Goal: Task Accomplishment & Management: Complete application form

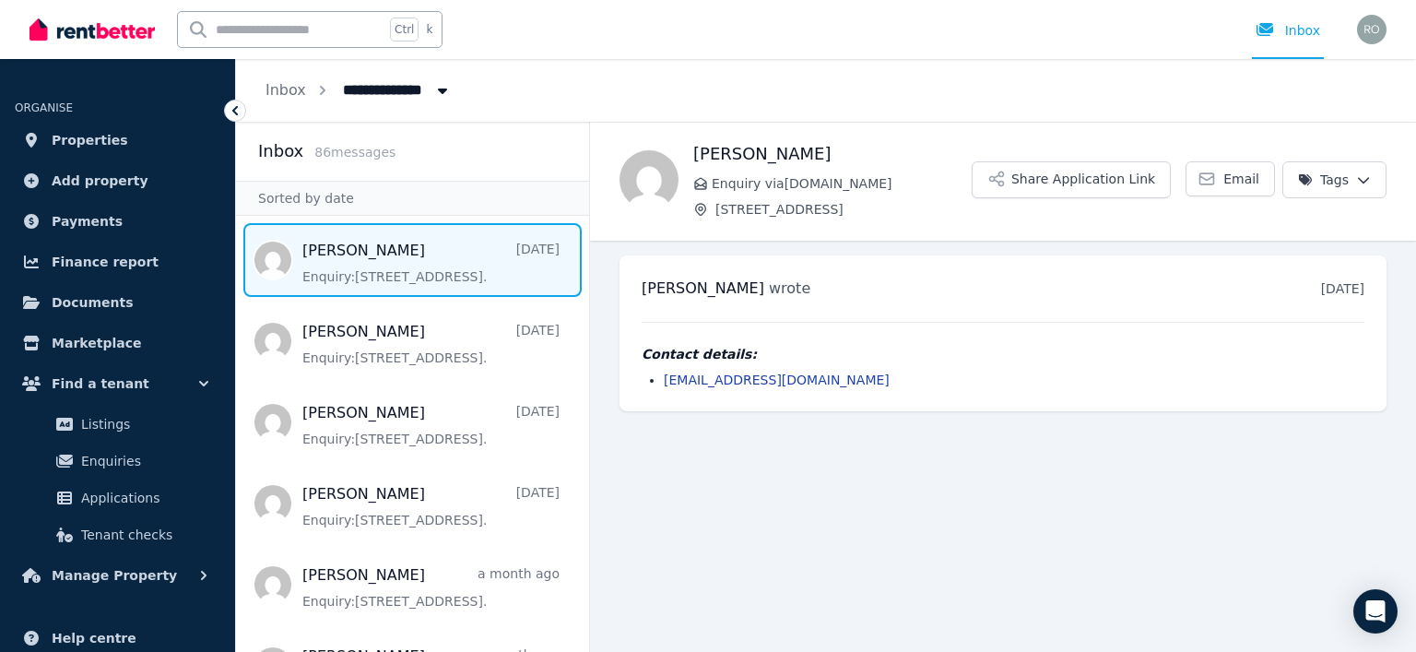
click at [646, 451] on main "Back [PERSON_NAME] Enquiry via [DOMAIN_NAME] [STREET_ADDRESS] Share Application…" at bounding box center [1003, 387] width 826 height 530
click at [101, 138] on span "Properties" at bounding box center [90, 140] width 77 height 22
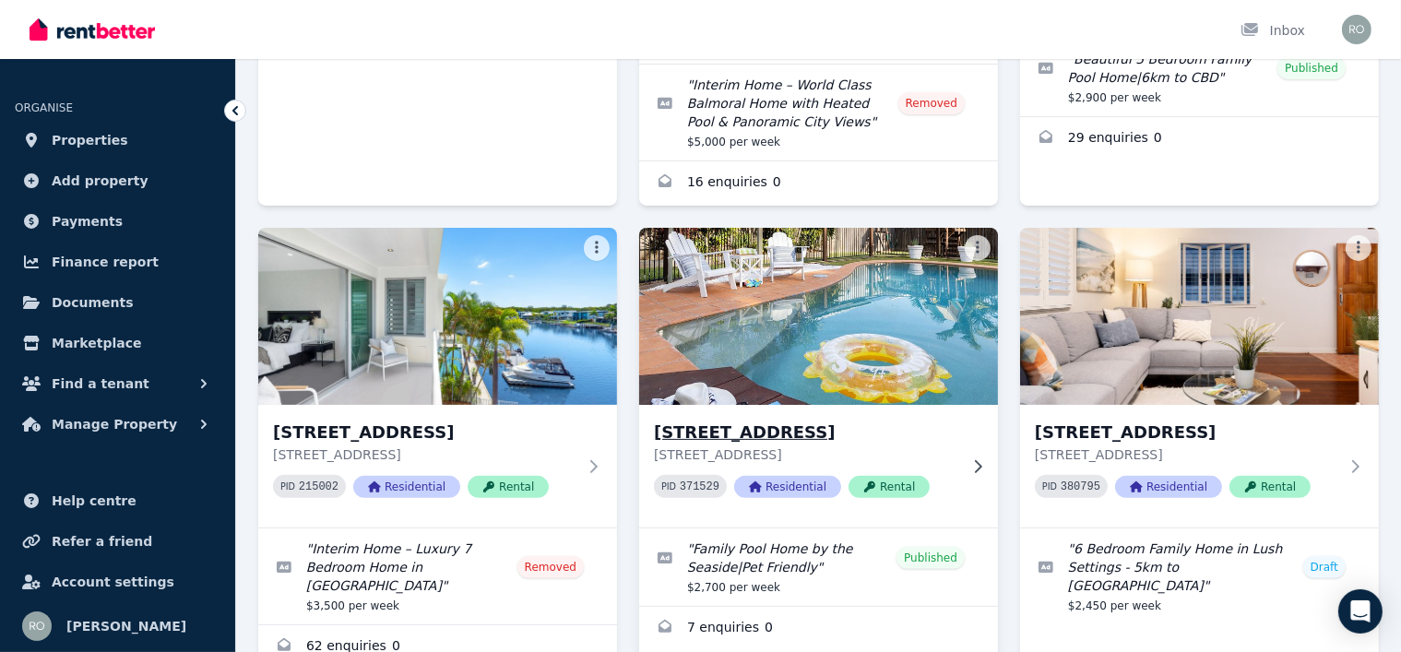
scroll to position [184, 0]
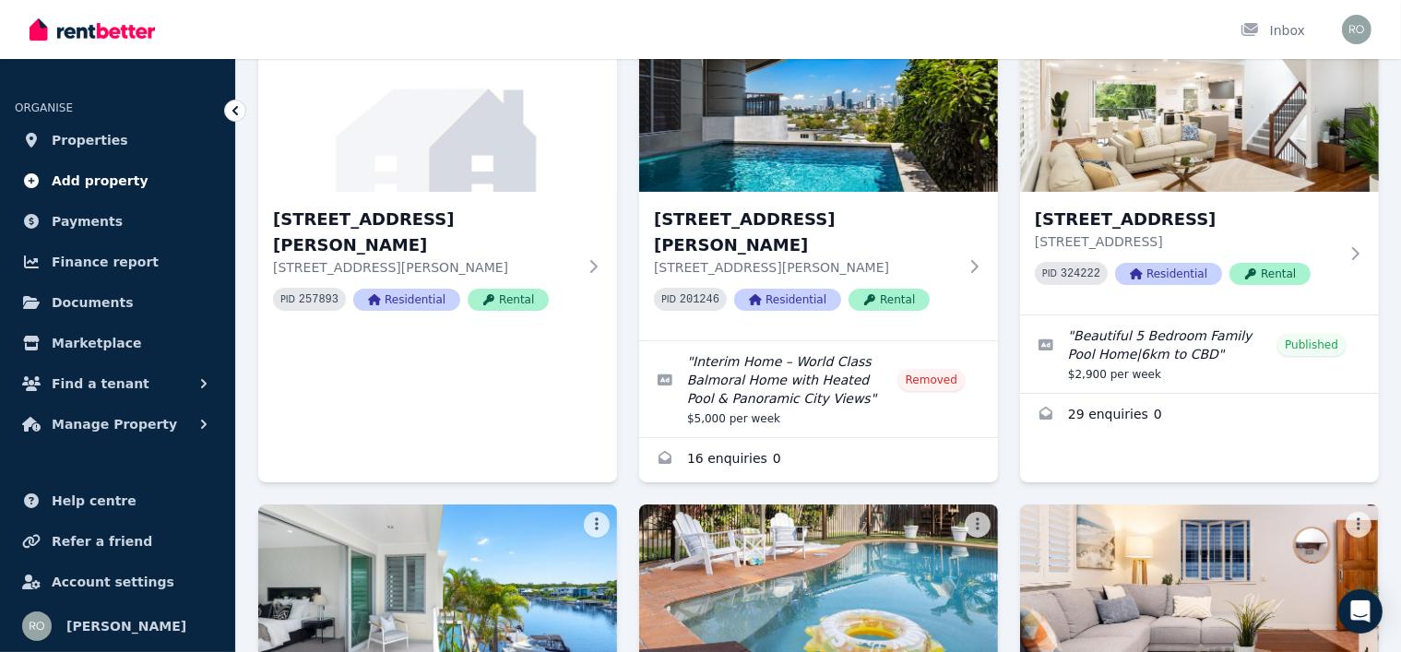
click at [101, 176] on span "Add property" at bounding box center [100, 181] width 97 height 22
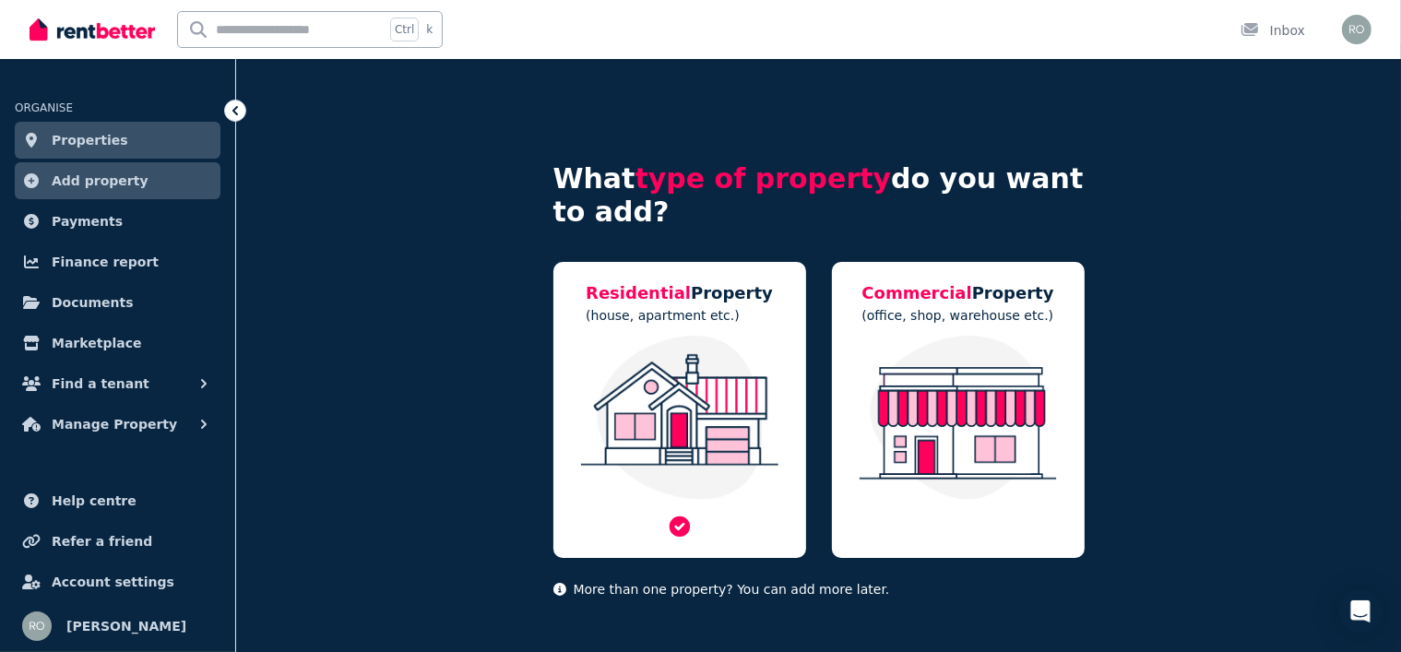
scroll to position [18, 0]
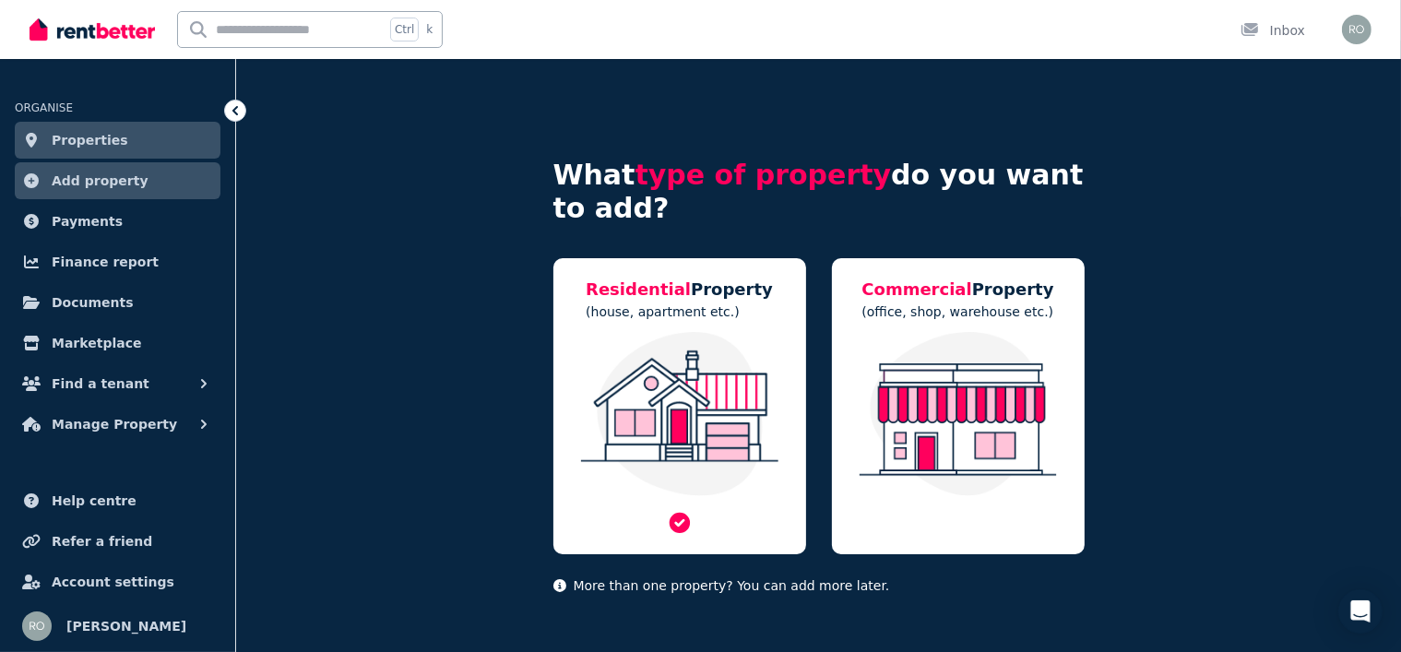
click at [705, 294] on h5 "Residential Property" at bounding box center [679, 290] width 187 height 26
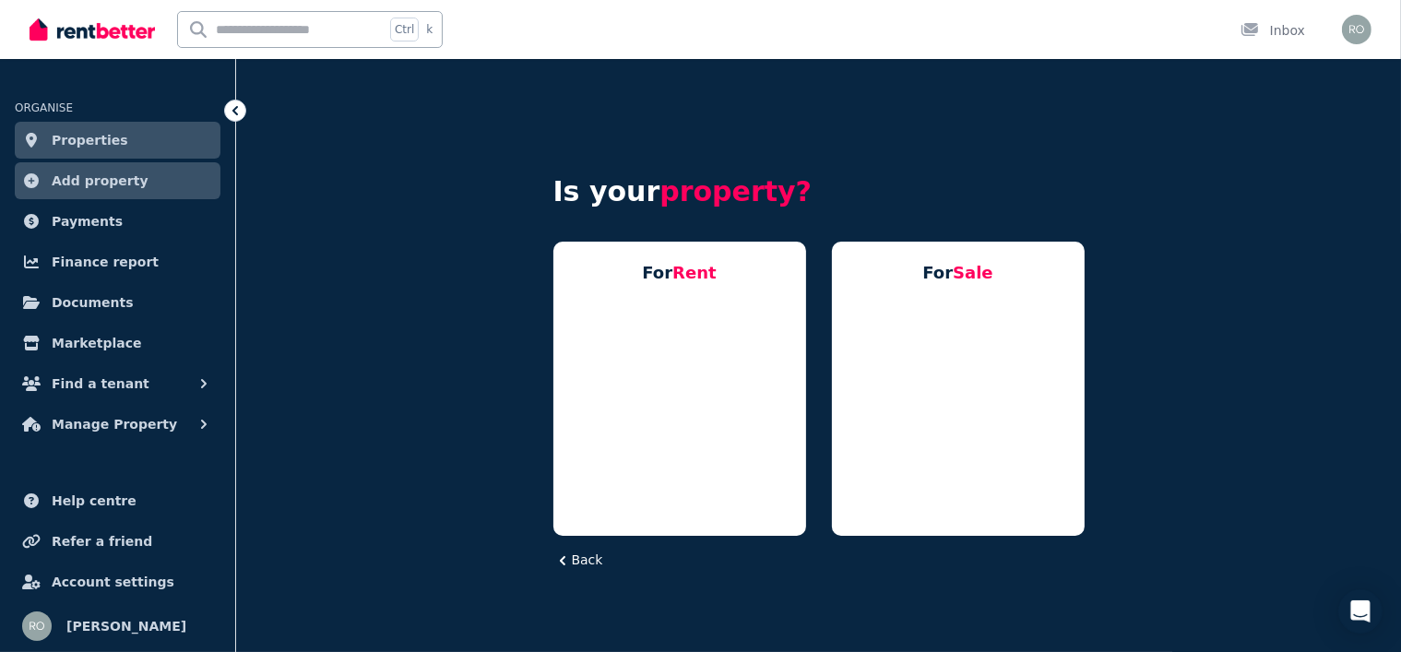
scroll to position [0, 0]
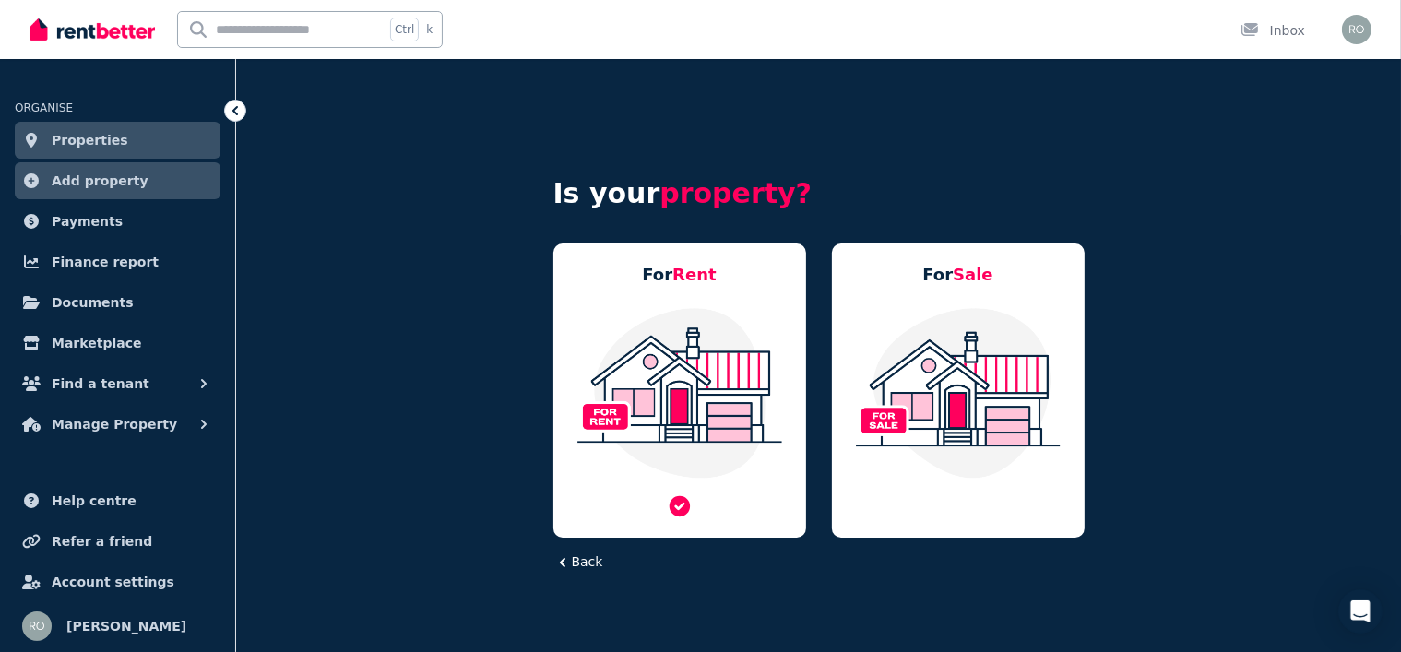
click at [686, 363] on img at bounding box center [680, 392] width 216 height 173
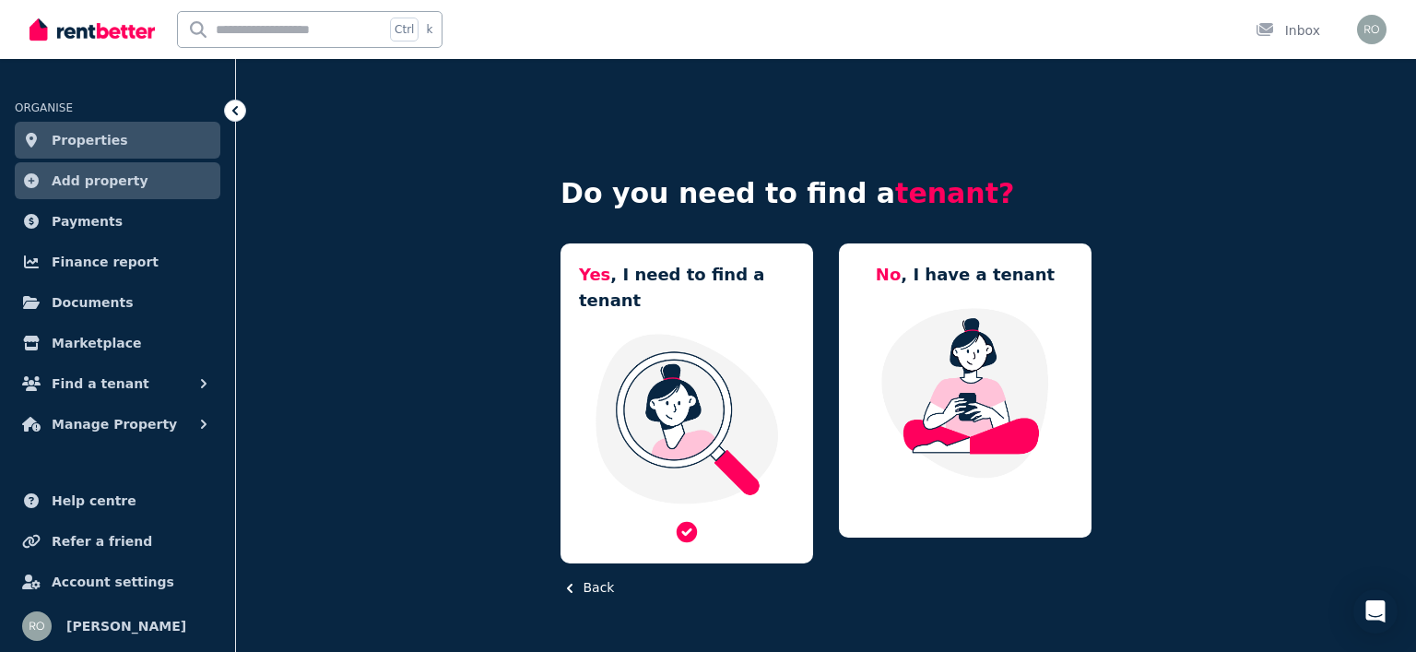
click at [712, 299] on div "Yes , I need to find a tenant" at bounding box center [687, 403] width 253 height 320
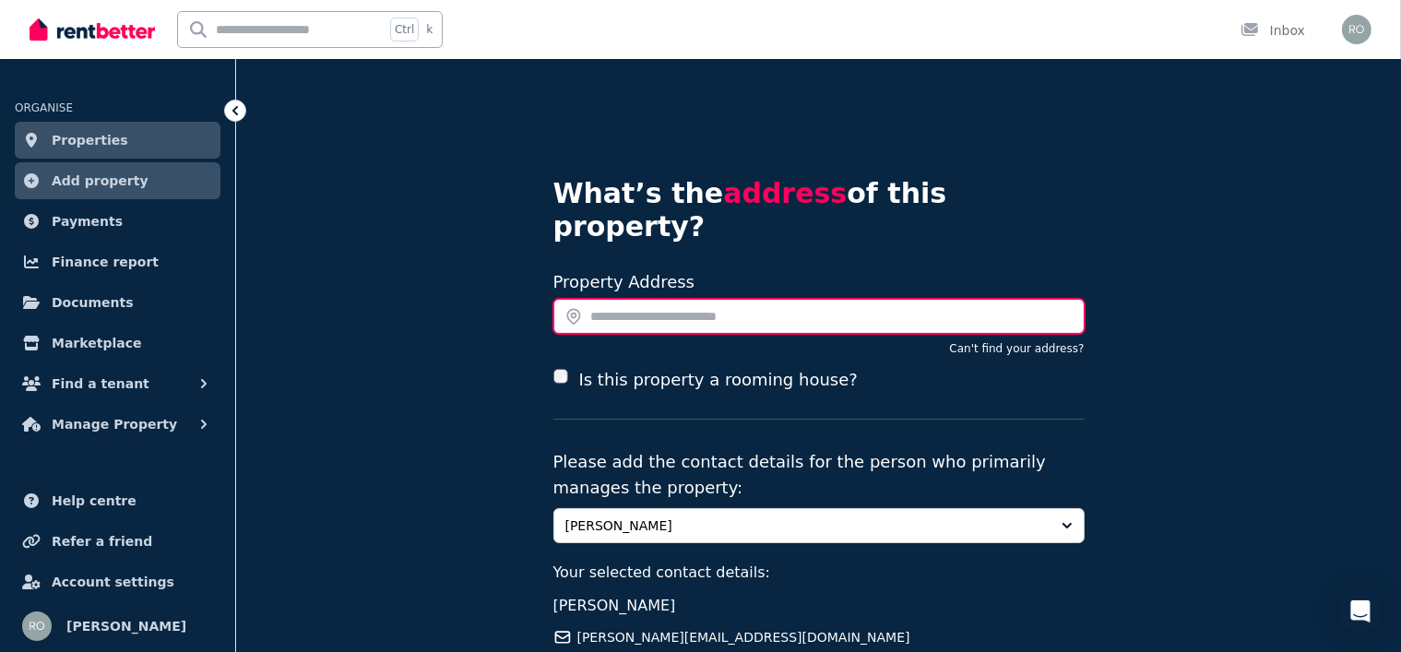
click at [646, 299] on input "text" at bounding box center [818, 316] width 531 height 35
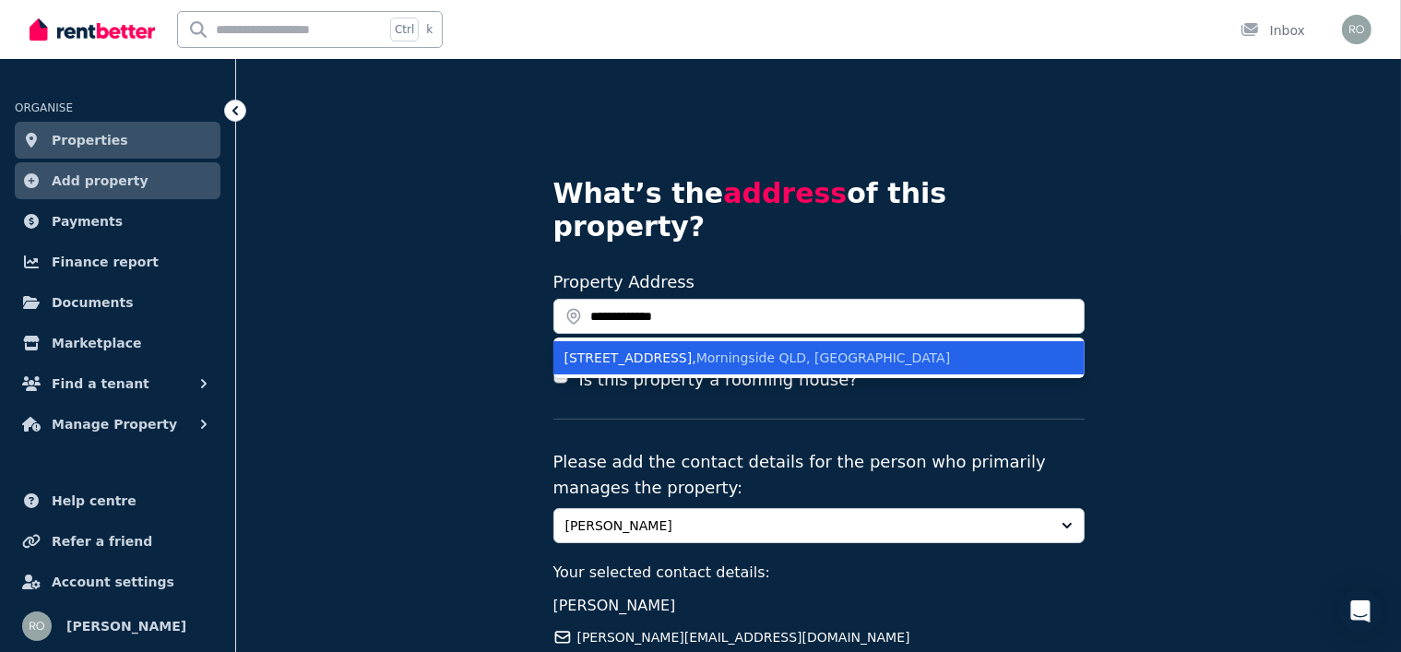
click at [719, 350] on span "Morningside QLD, [GEOGRAPHIC_DATA]" at bounding box center [823, 357] width 254 height 15
type input "**********"
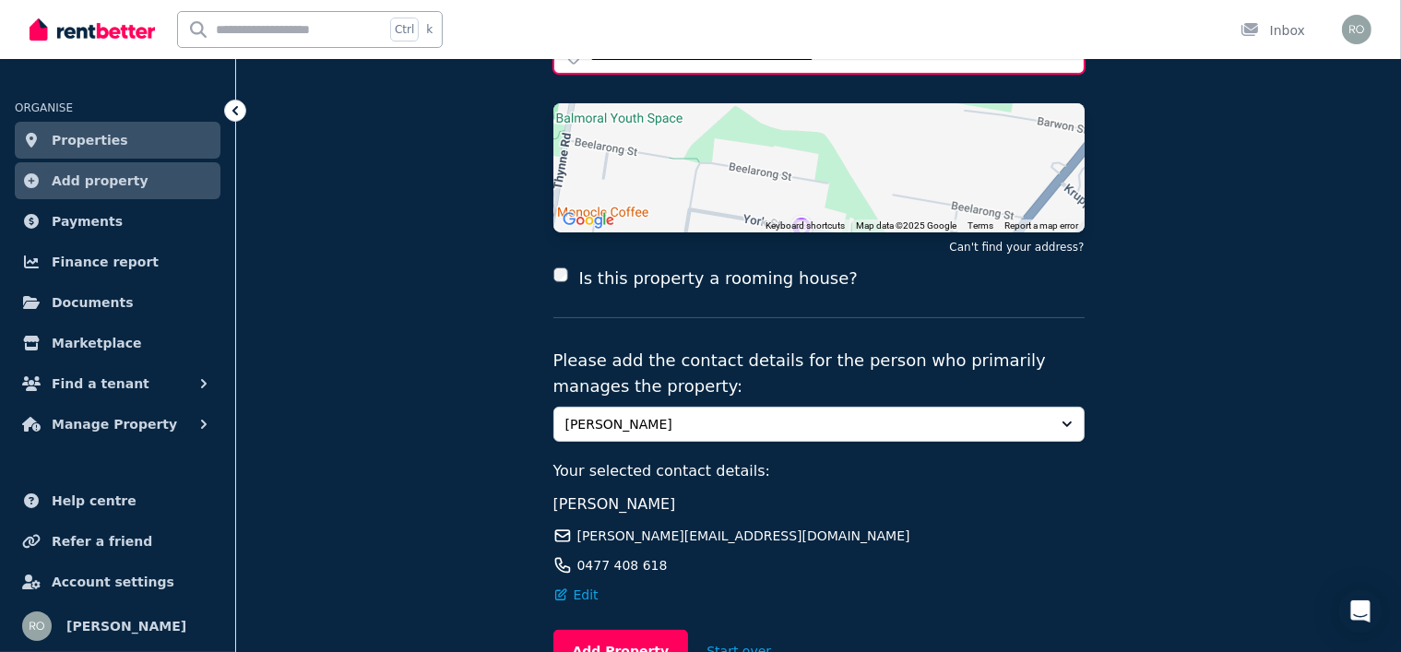
scroll to position [350, 0]
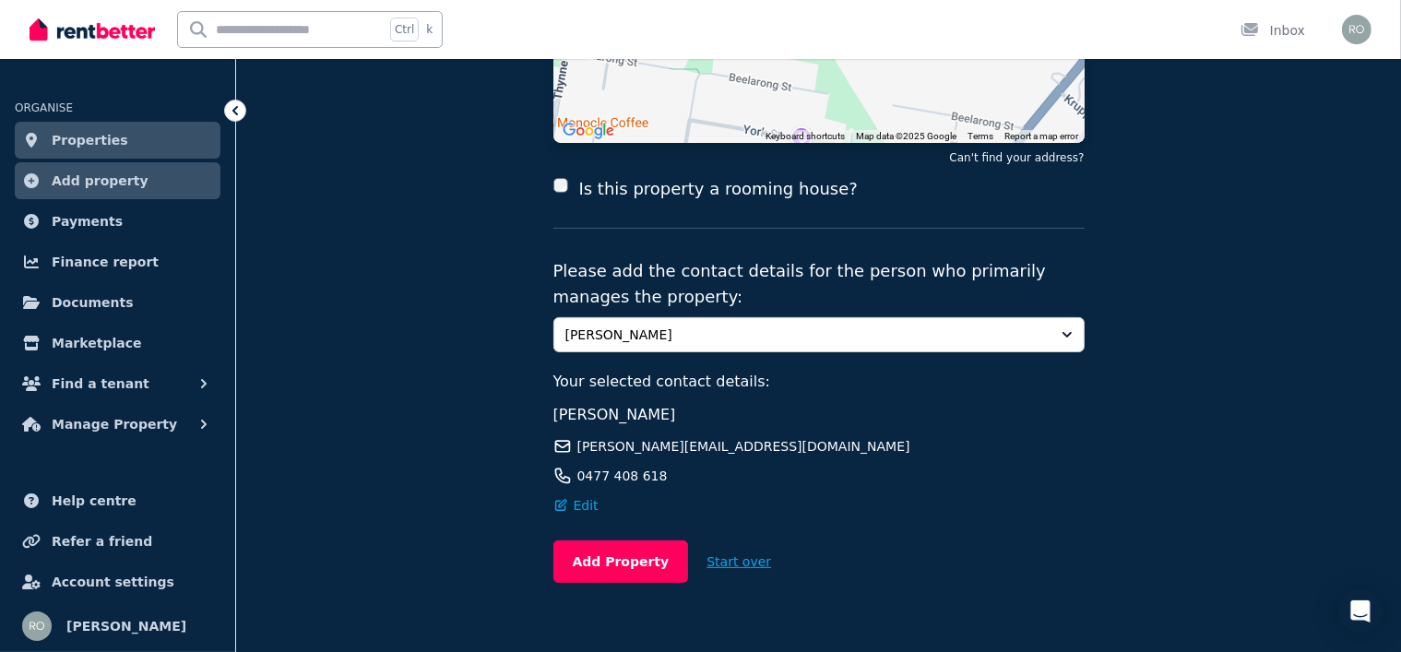
click at [711, 541] on button "Start over" at bounding box center [738, 561] width 101 height 41
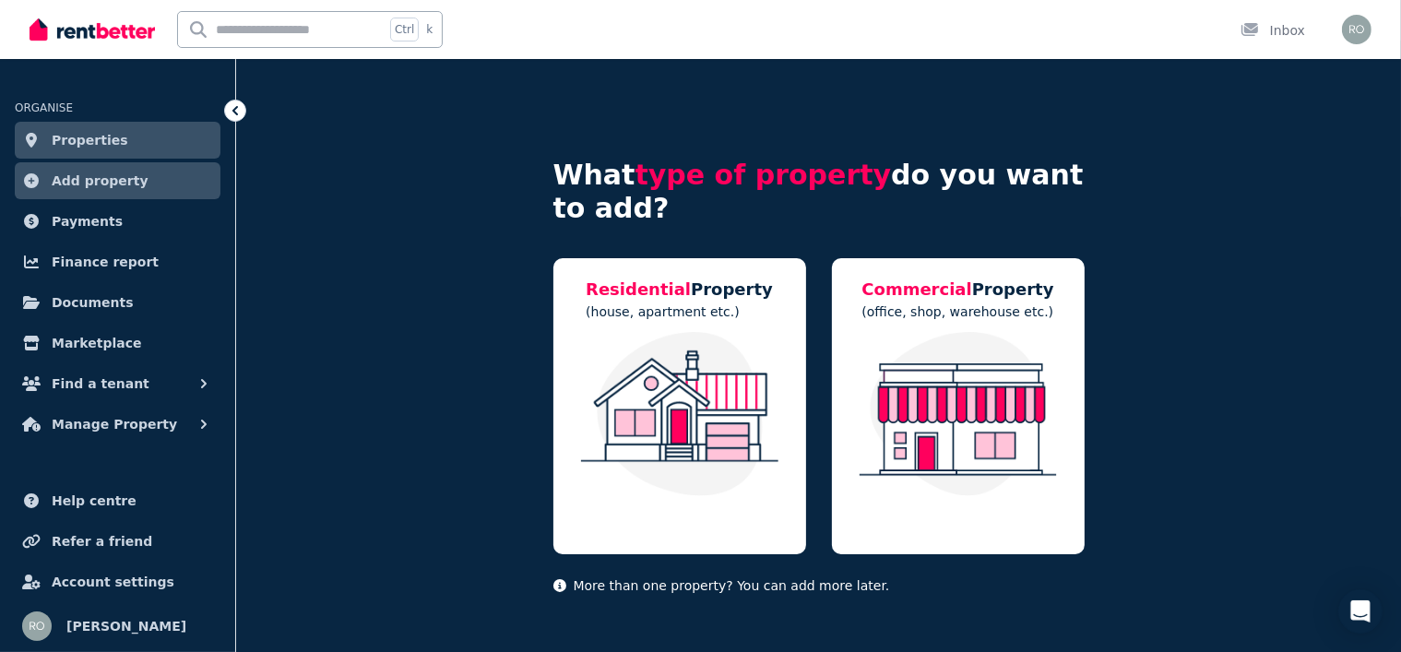
click at [95, 139] on span "Properties" at bounding box center [90, 140] width 77 height 22
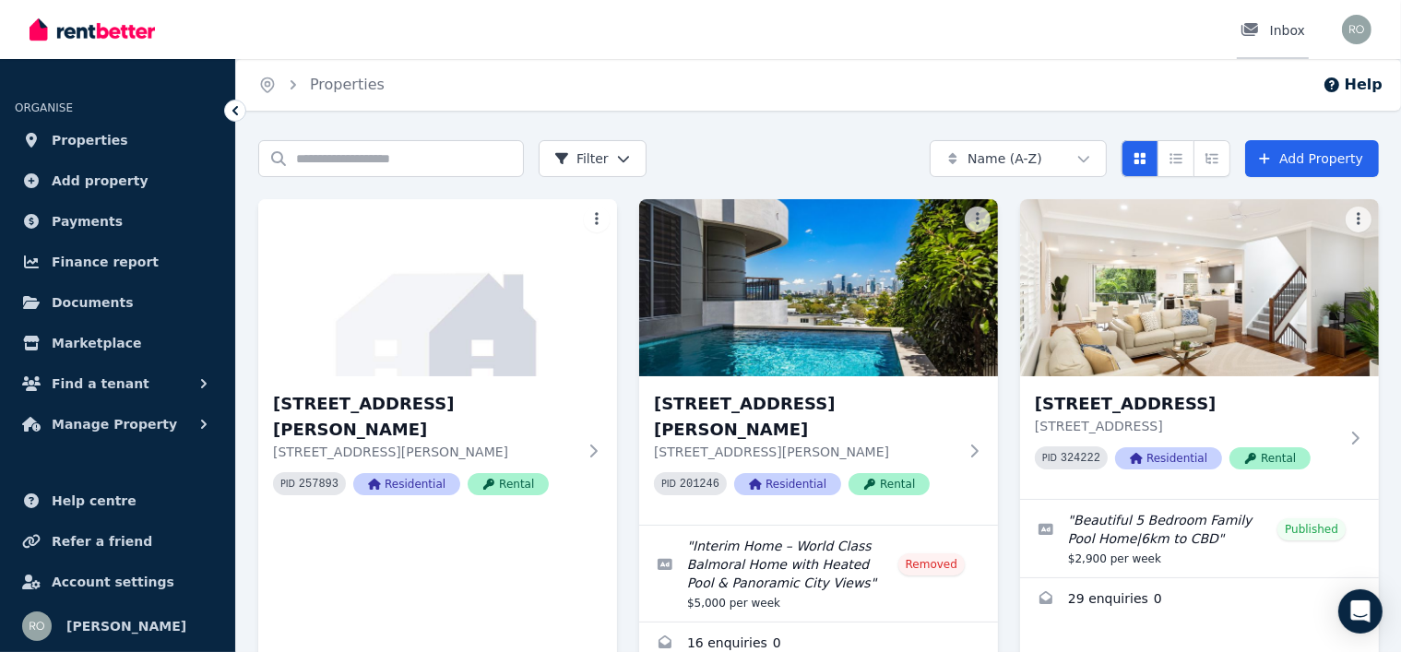
click at [1280, 25] on div "Inbox" at bounding box center [1272, 30] width 65 height 18
